Goal: Find specific page/section: Find specific page/section

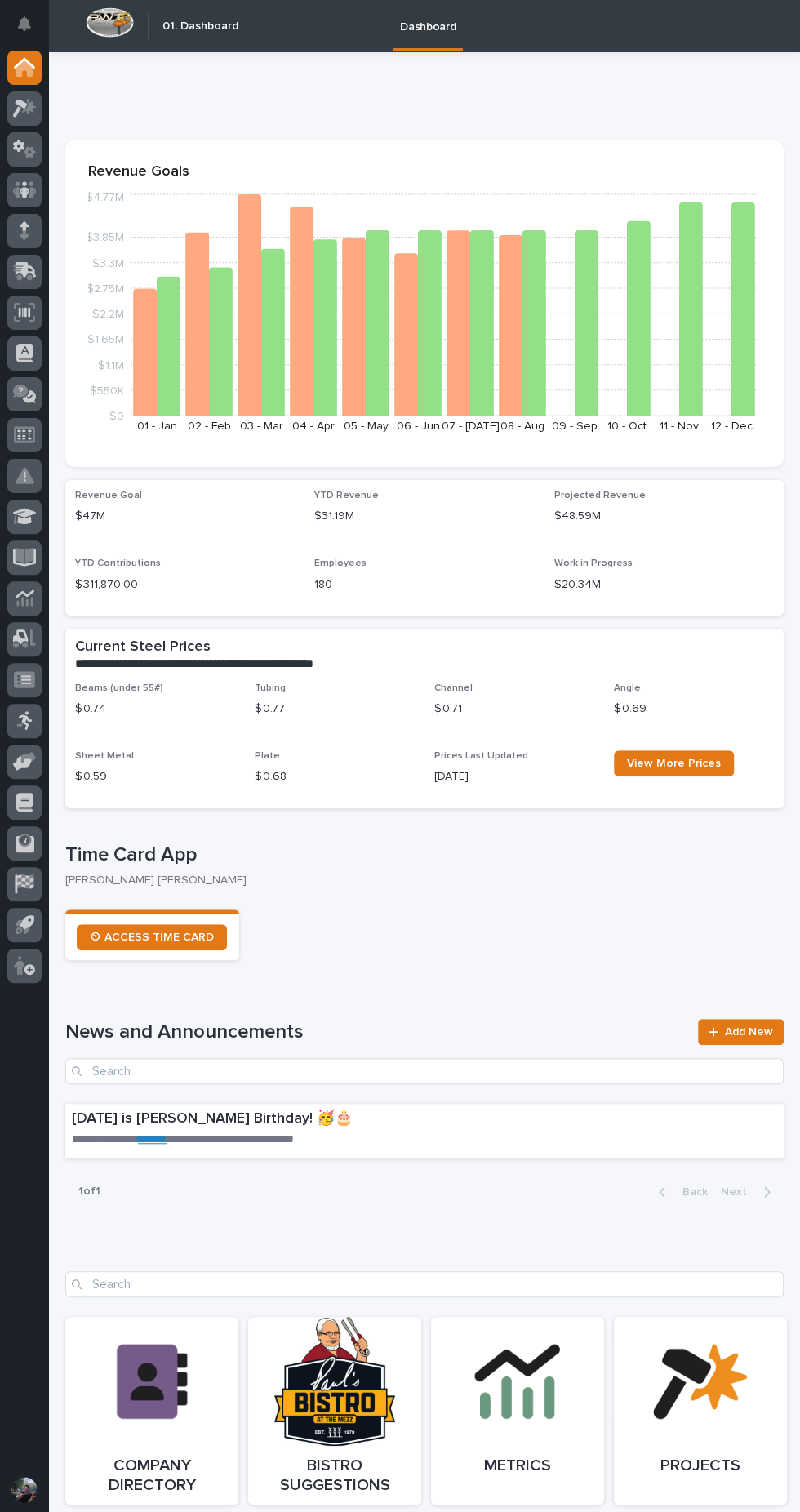
click at [72, 194] on section "Revenue Goals $0 $550K $1.1M $1.65M $2.2M $2.75M $3.3M $3.85M $4.77M [DATE] - […" at bounding box center [425, 303] width 719 height 326
click at [71, 194] on section "Revenue Goals $0 $550K $1.1M $1.65M $2.2M $2.75M $3.3M $3.85M $4.77M [DATE] - […" at bounding box center [425, 303] width 719 height 326
click at [37, 188] on div at bounding box center [24, 190] width 34 height 34
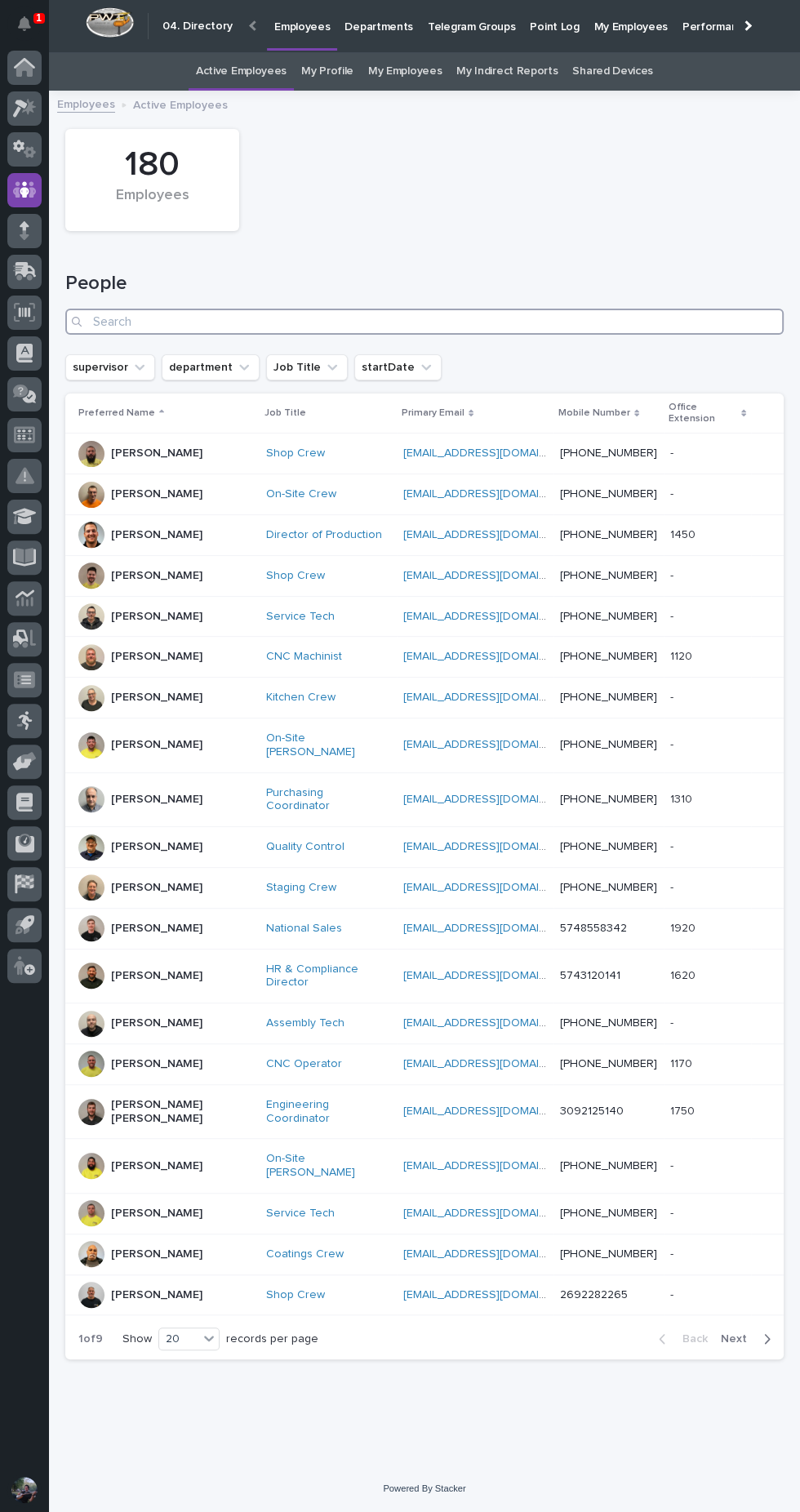
click at [447, 321] on input "Search" at bounding box center [425, 321] width 719 height 26
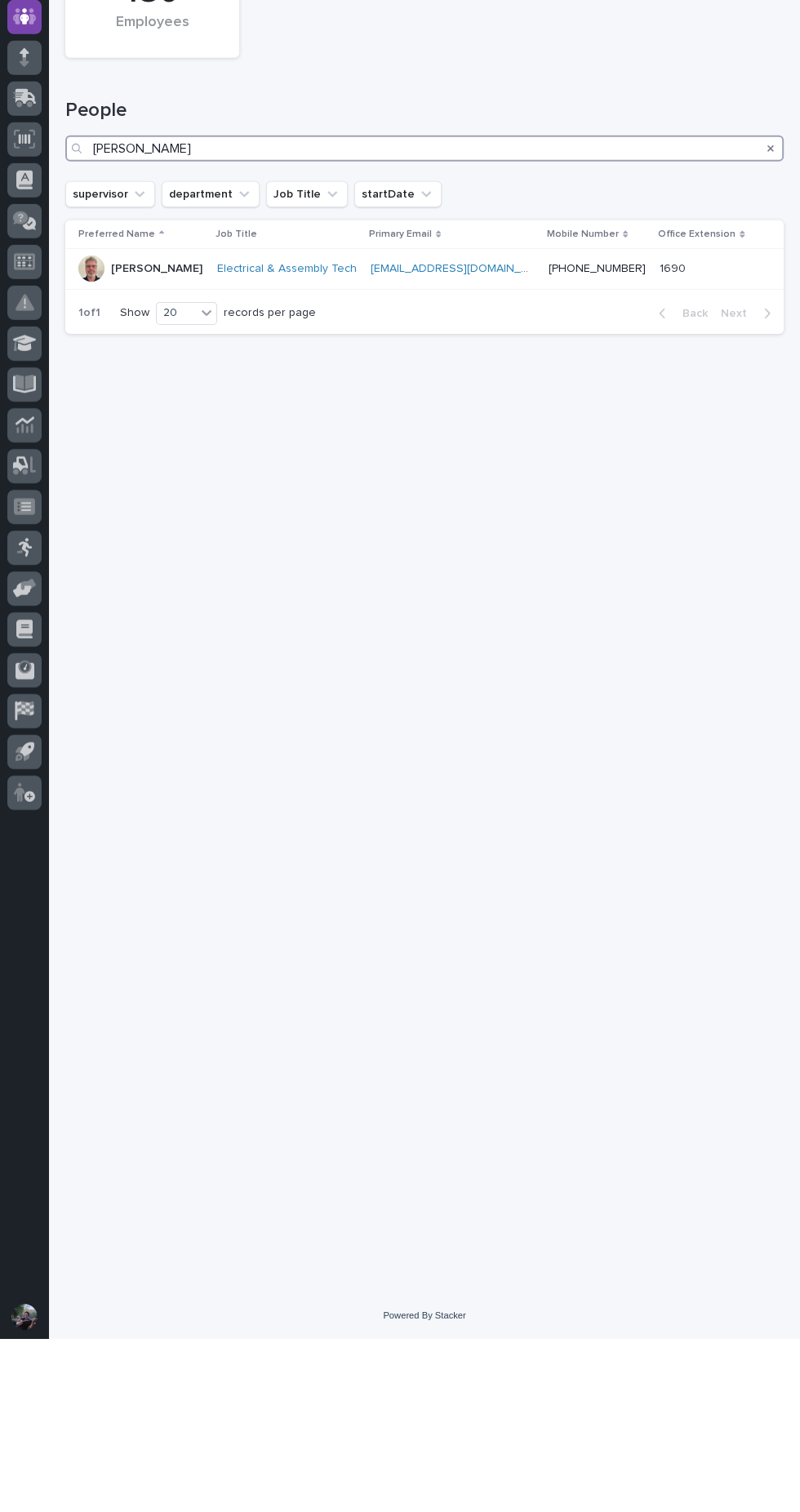
type input "[PERSON_NAME]"
click at [150, 450] on div "[PERSON_NAME]" at bounding box center [156, 443] width 91 height 27
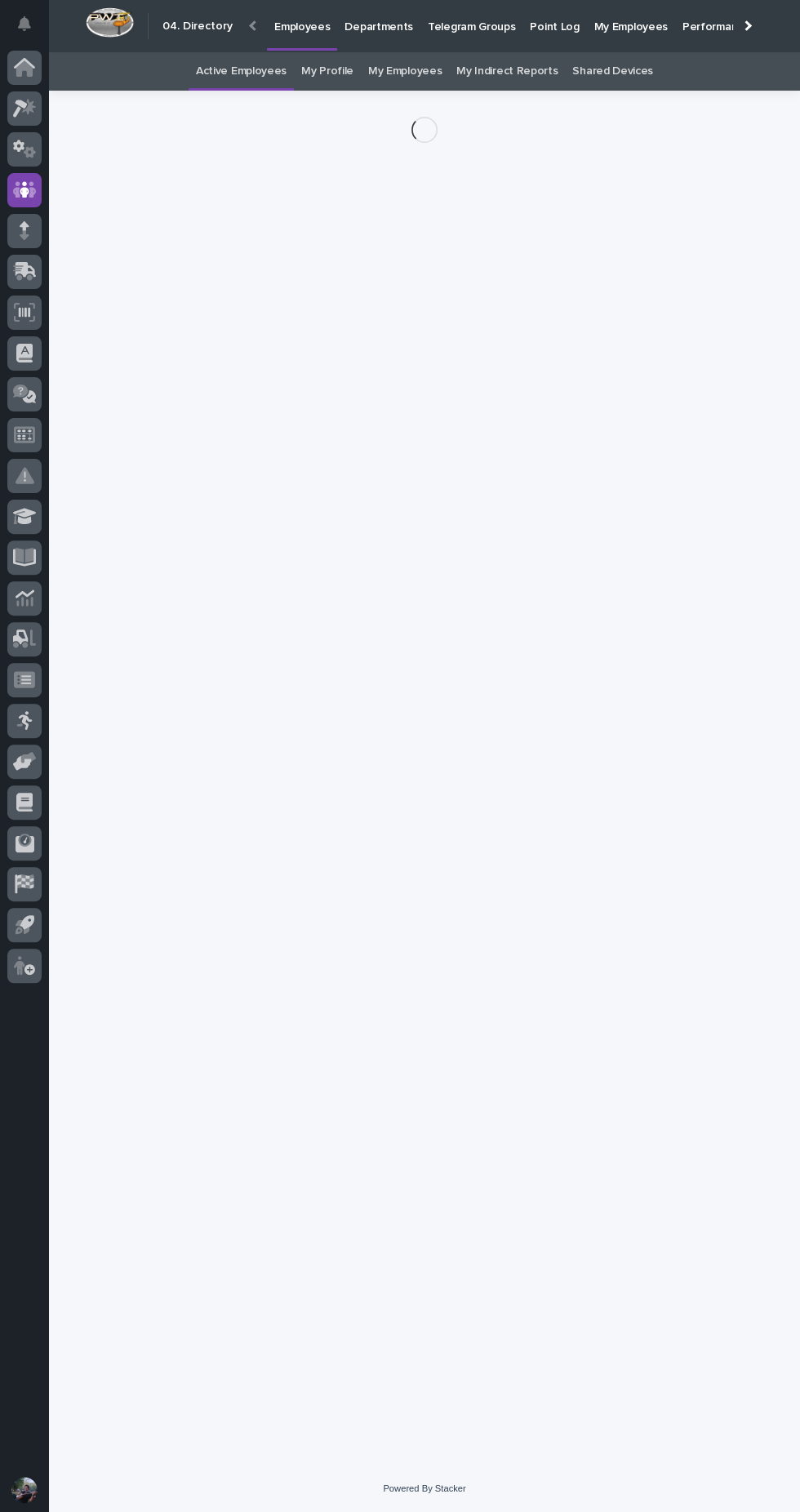
scroll to position [52, 0]
